Goal: Register for event/course

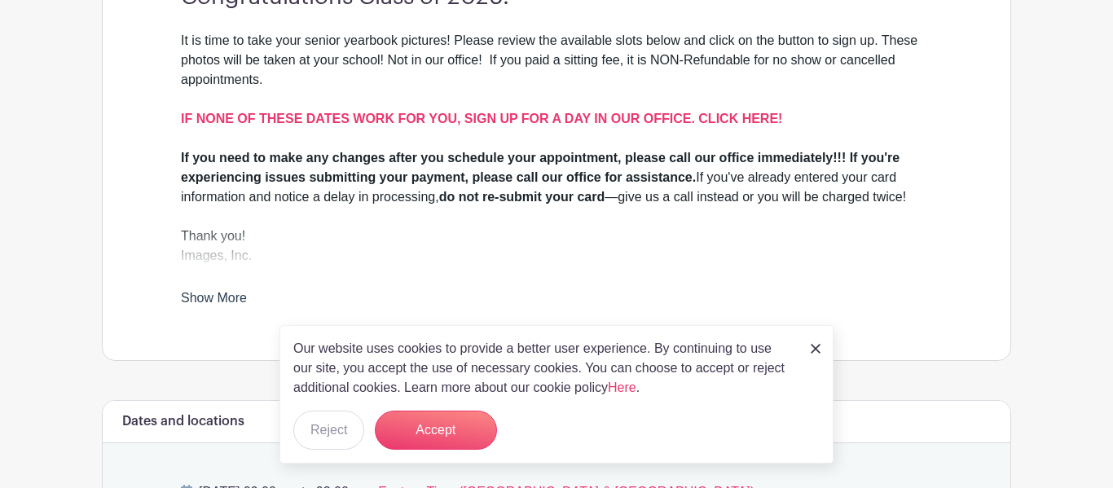
scroll to position [522, 0]
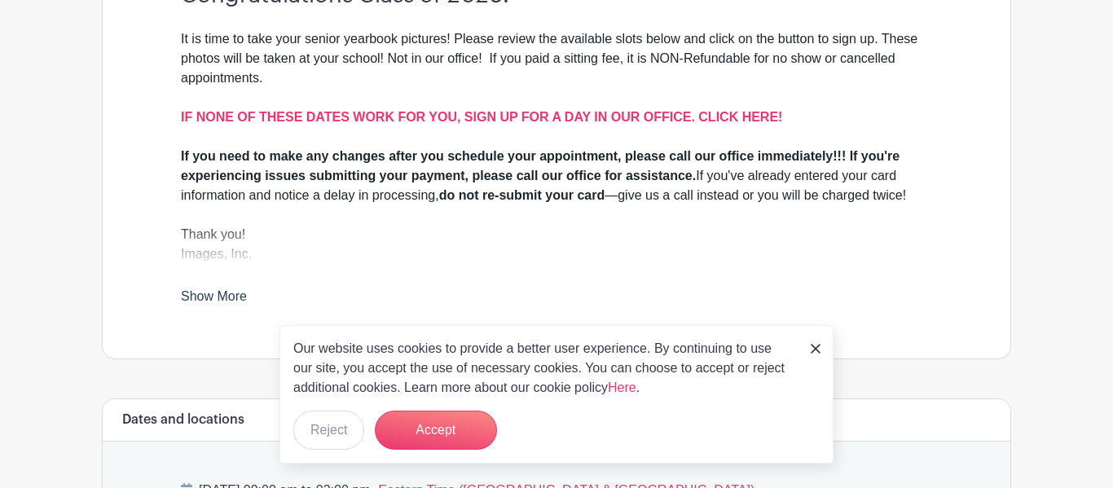
click at [819, 349] on img at bounding box center [816, 349] width 10 height 10
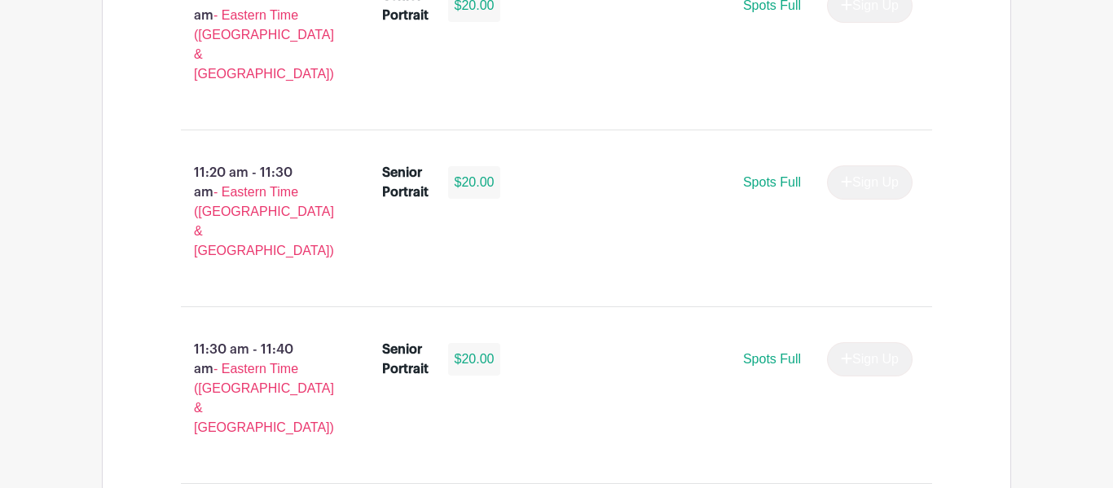
scroll to position [3586, 0]
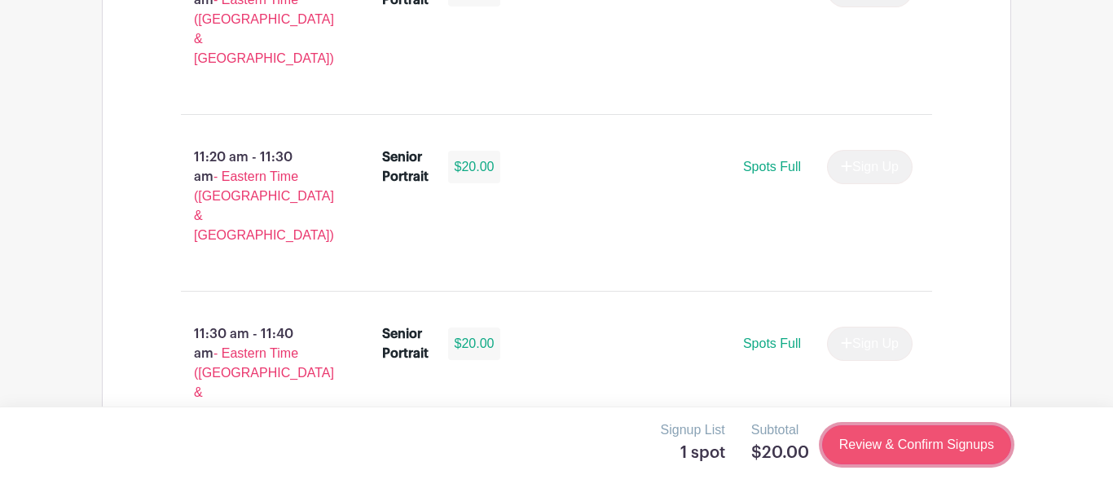
click at [916, 457] on link "Review & Confirm Signups" at bounding box center [916, 444] width 189 height 39
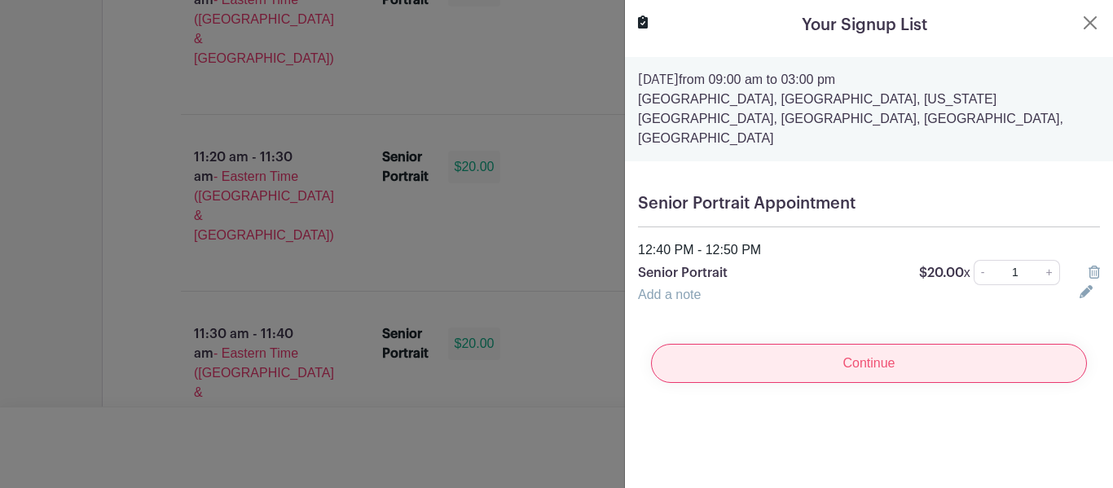
click at [919, 344] on input "Continue" at bounding box center [869, 363] width 436 height 39
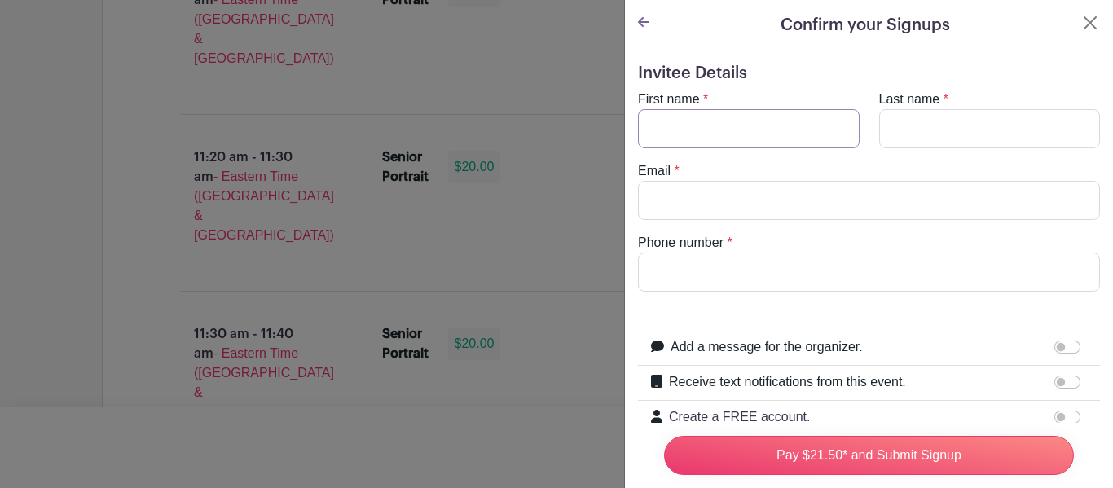
click at [765, 130] on input "First name" at bounding box center [749, 128] width 222 height 39
type input "[PERSON_NAME]"
type input "[EMAIL_ADDRESS][DOMAIN_NAME]"
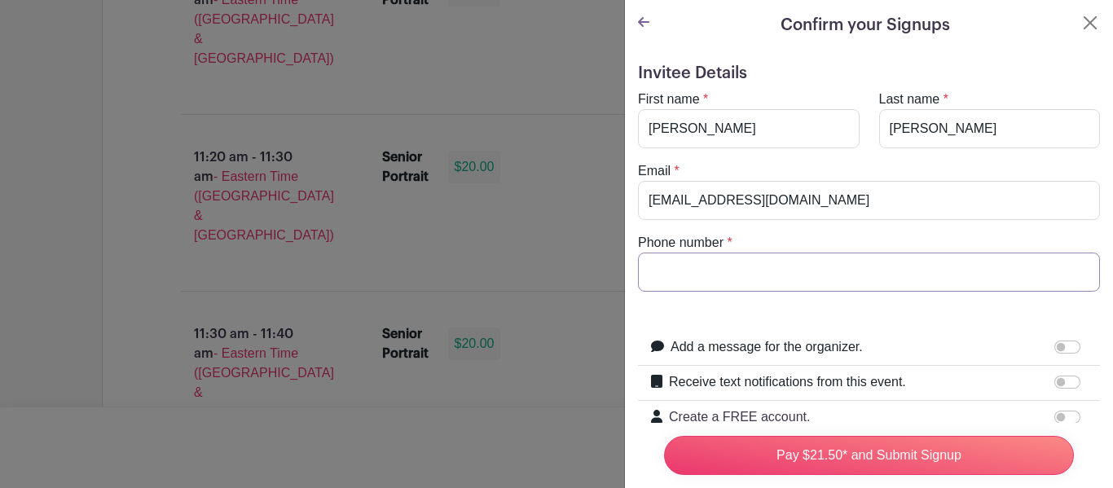
type input "8642008328"
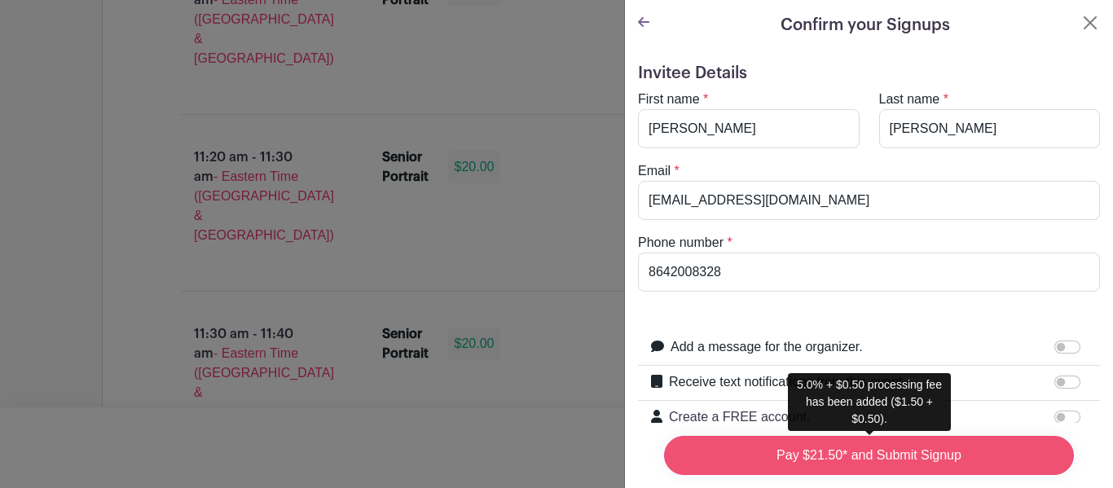
click at [870, 465] on input "Pay $21.50* and Submit Signup" at bounding box center [869, 455] width 410 height 39
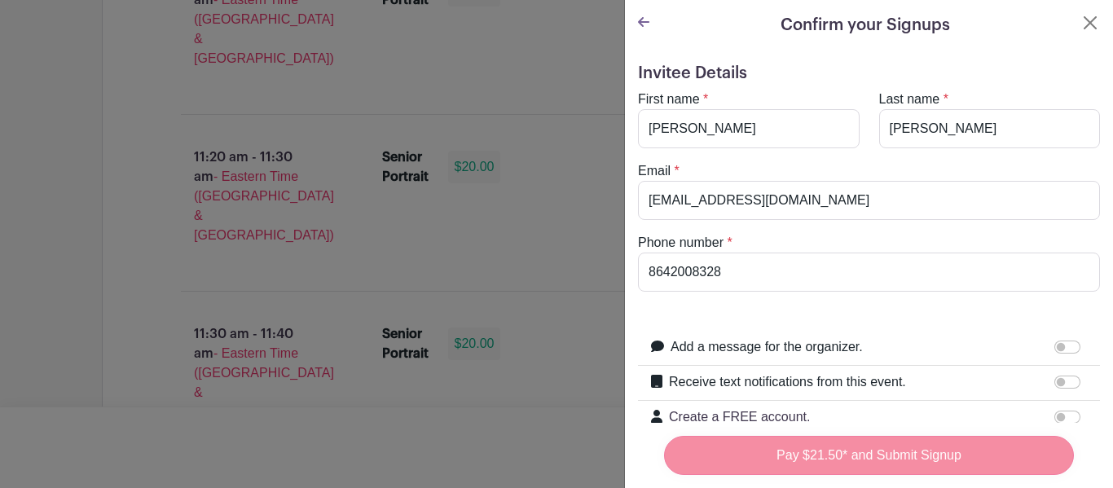
click at [870, 465] on div "Pay $21.50* and Submit Signup" at bounding box center [869, 455] width 436 height 65
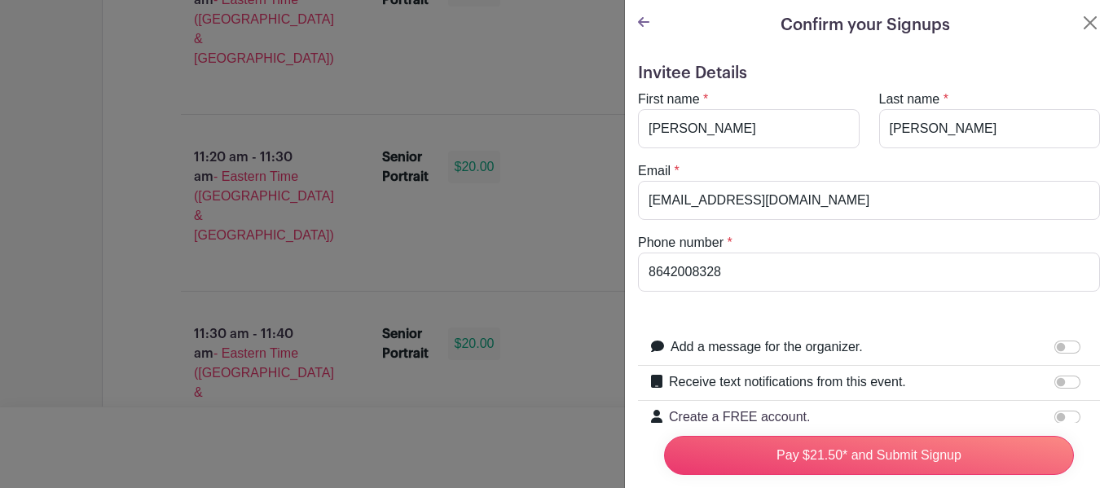
scroll to position [209, 0]
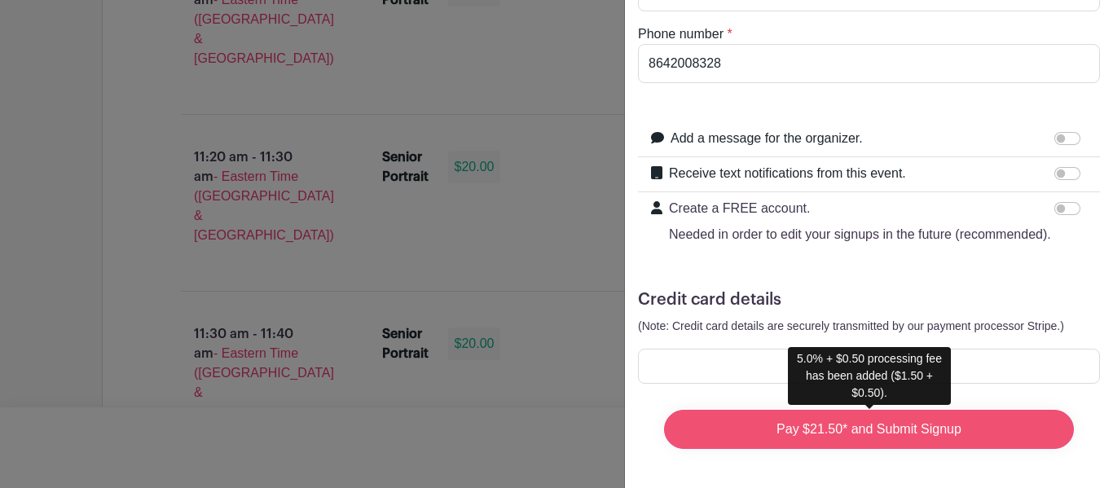
click at [821, 437] on input "Pay $21.50* and Submit Signup" at bounding box center [869, 429] width 410 height 39
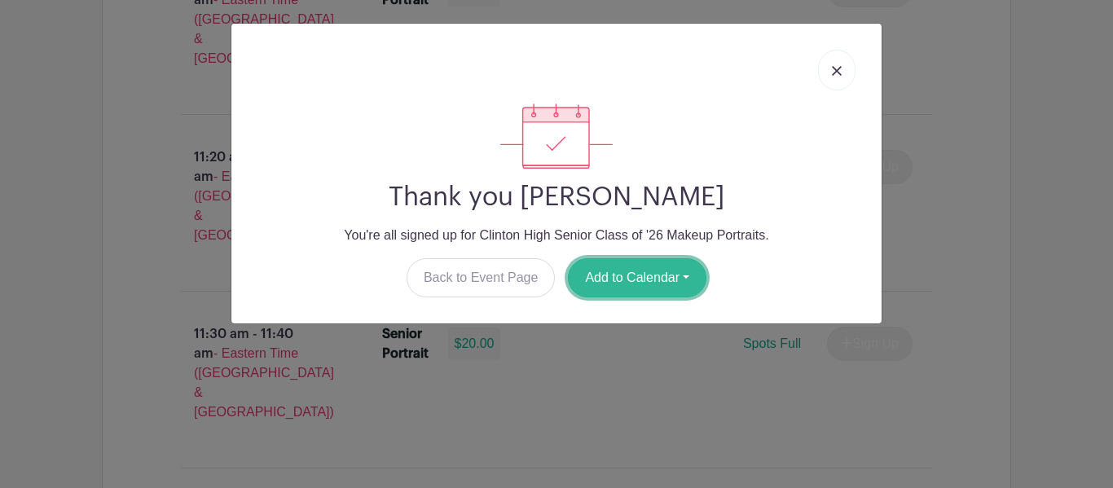
click at [650, 290] on button "Add to Calendar" at bounding box center [637, 277] width 139 height 39
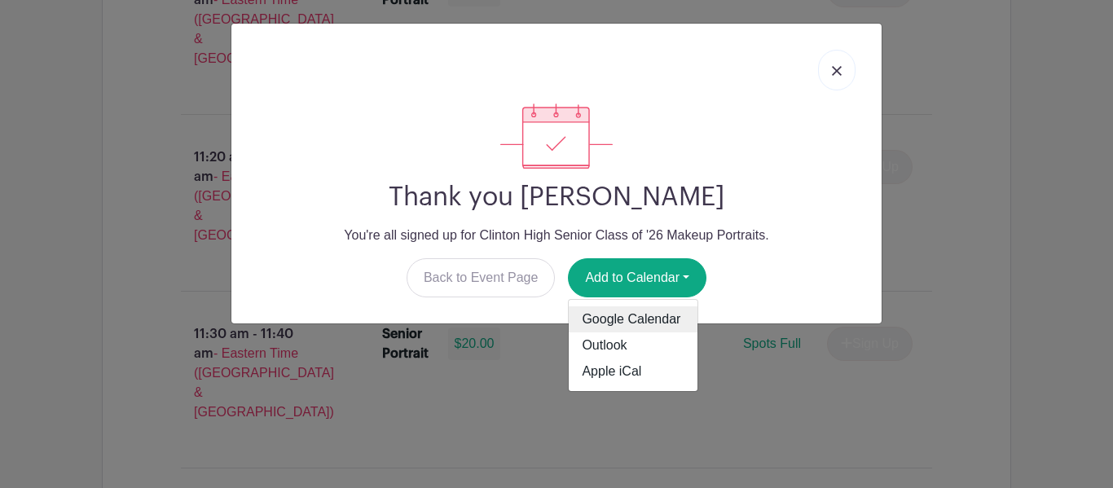
click at [648, 320] on link "Google Calendar" at bounding box center [633, 319] width 129 height 26
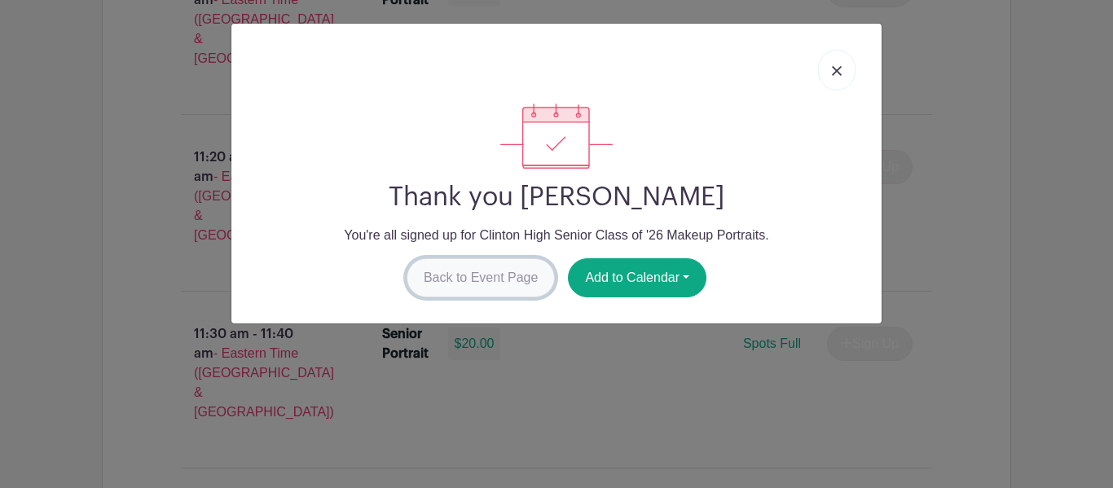
click at [513, 274] on link "Back to Event Page" at bounding box center [481, 277] width 149 height 39
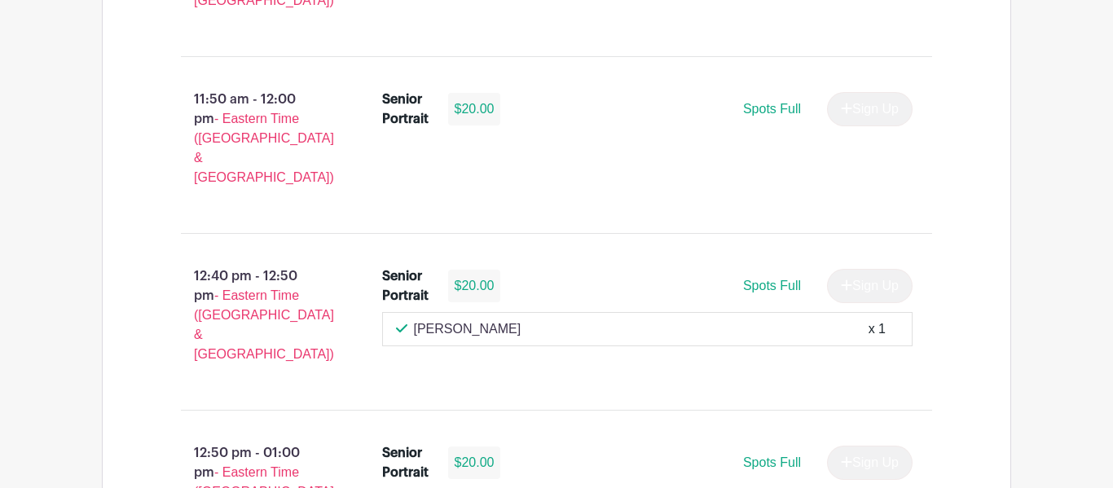
scroll to position [4197, 0]
